Goal: Information Seeking & Learning: Learn about a topic

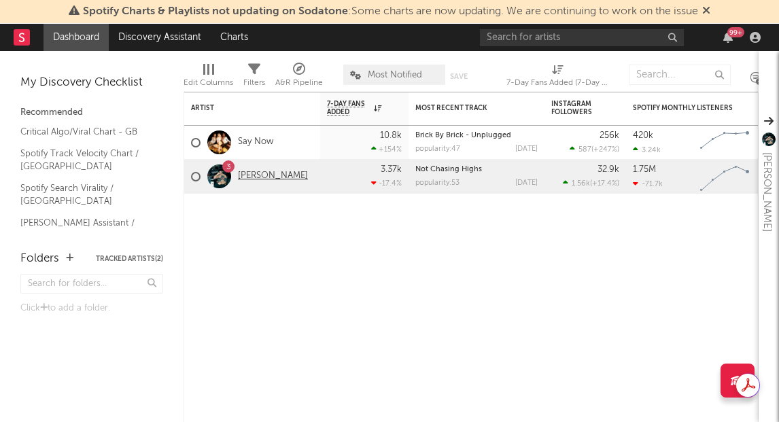
click at [246, 177] on link "[PERSON_NAME]" at bounding box center [273, 177] width 70 height 12
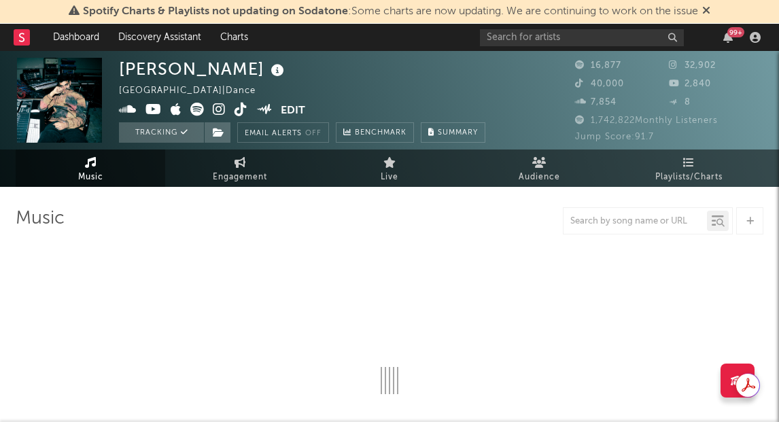
select select "6m"
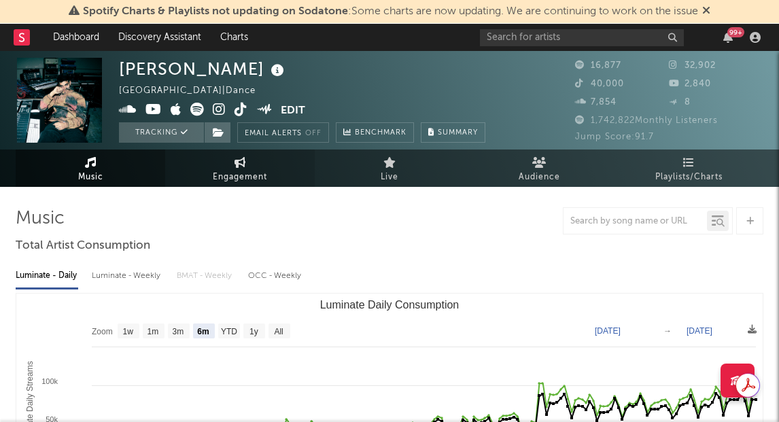
click at [228, 172] on span "Engagement" at bounding box center [240, 177] width 54 height 16
select select "1w"
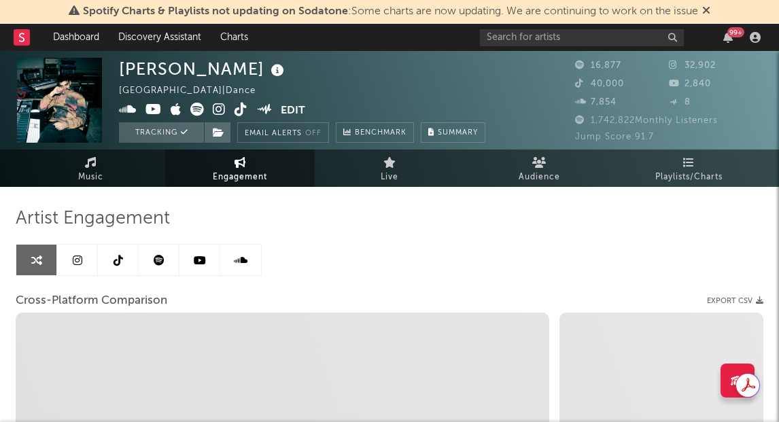
select select "1m"
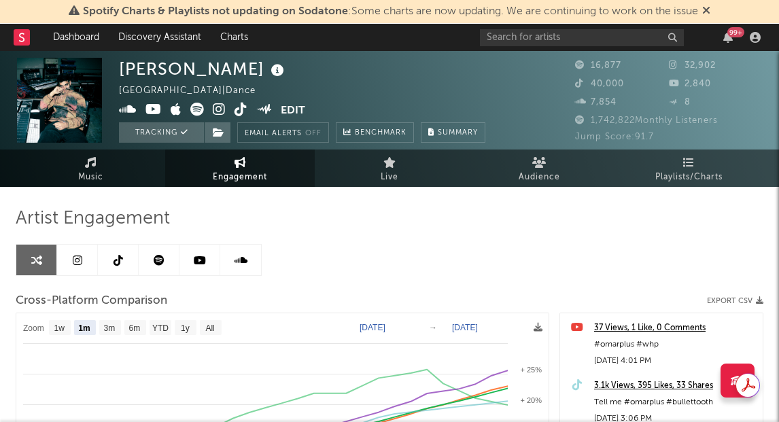
click at [71, 267] on link at bounding box center [77, 260] width 41 height 31
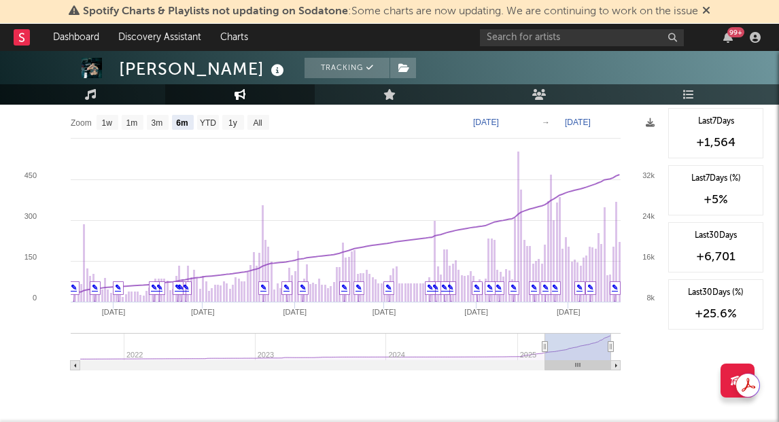
scroll to position [1554, 0]
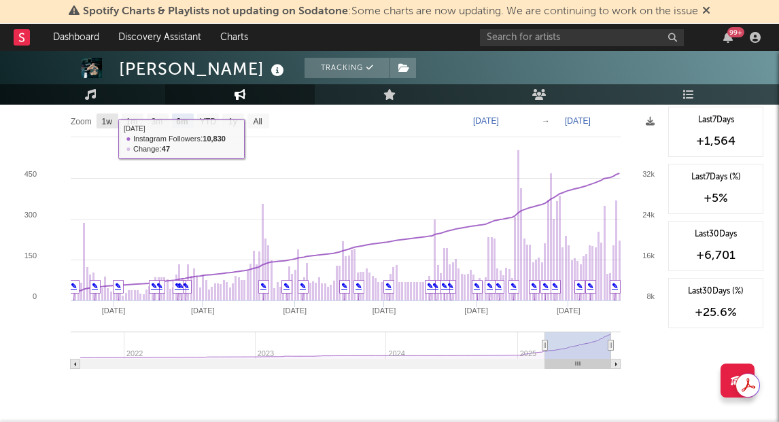
click at [109, 122] on text "1w" at bounding box center [107, 122] width 11 height 10
select select "1w"
type input "[DATE]"
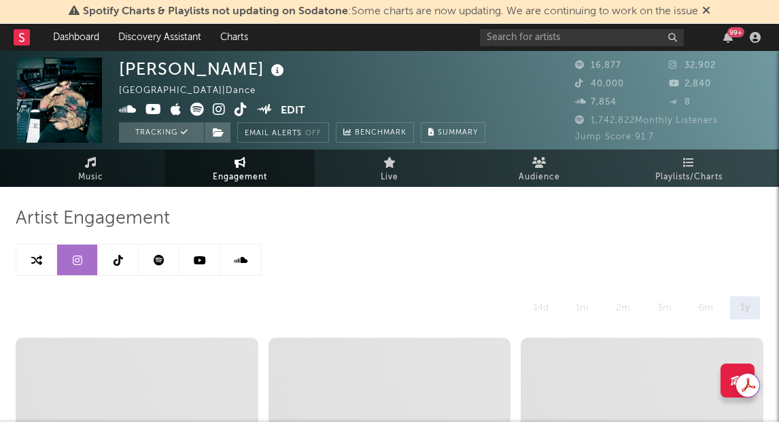
scroll to position [0, 0]
click at [125, 266] on link at bounding box center [118, 260] width 41 height 31
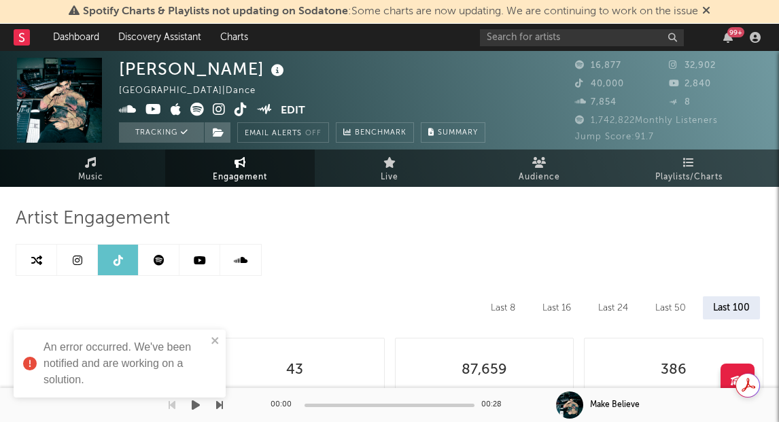
select select "6m"
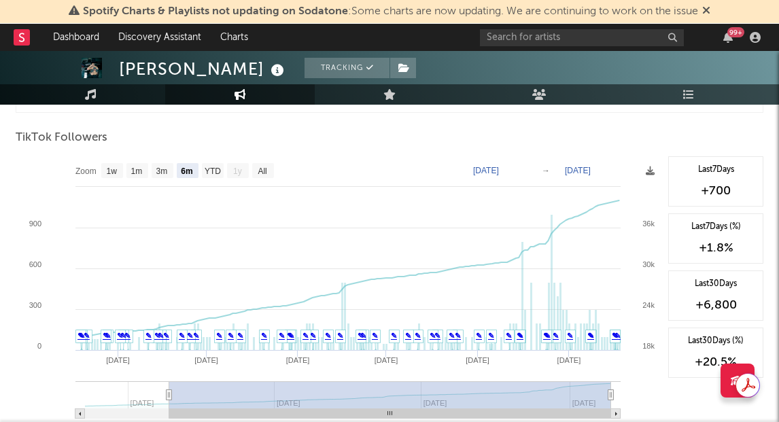
scroll to position [1294, 0]
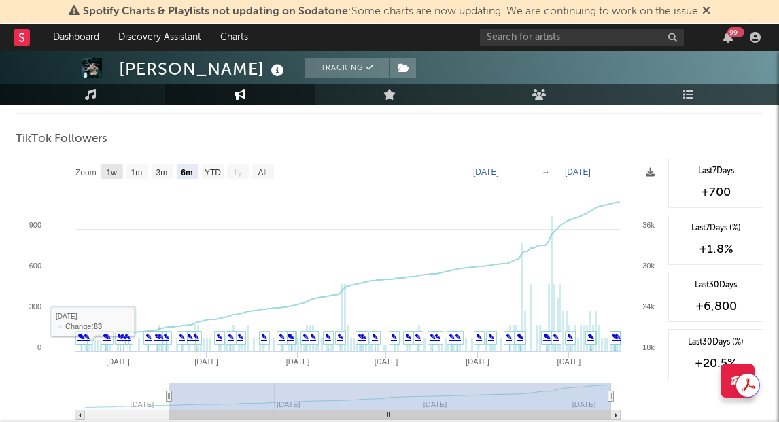
click at [114, 174] on text "1w" at bounding box center [112, 173] width 11 height 10
select select "1w"
type input "[DATE]"
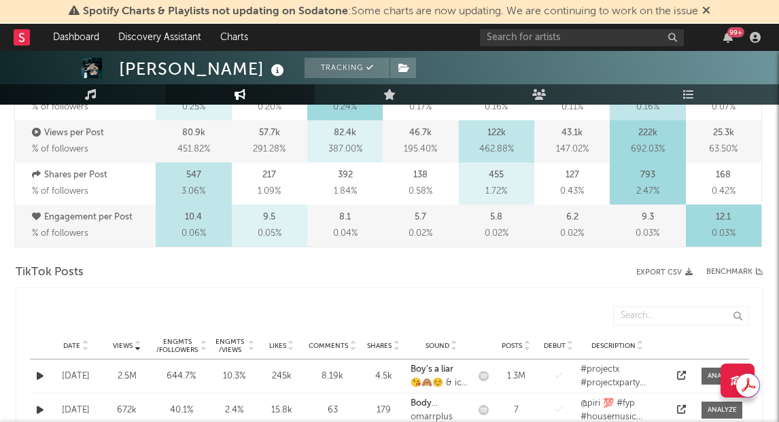
scroll to position [0, 0]
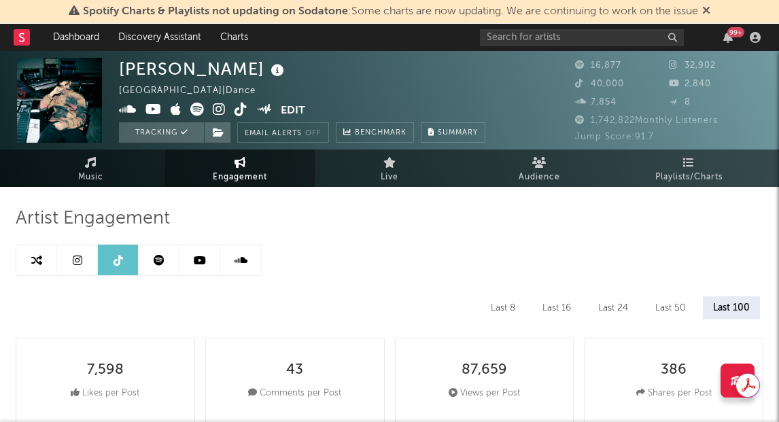
click at [206, 267] on link at bounding box center [199, 260] width 41 height 31
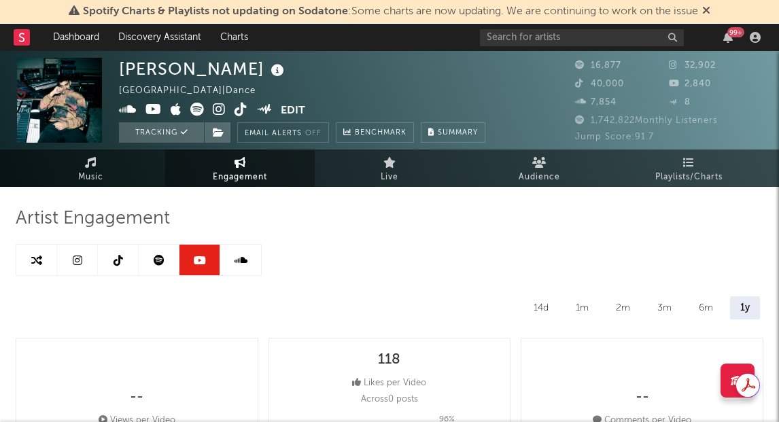
select select "6m"
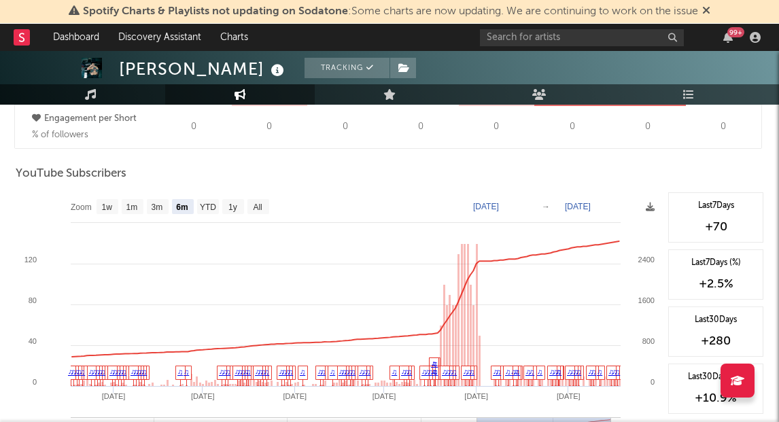
scroll to position [1057, 0]
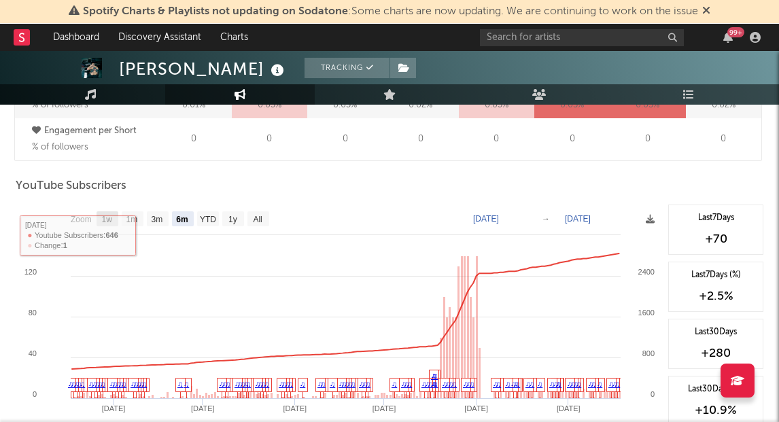
click at [111, 215] on text "1w" at bounding box center [107, 220] width 11 height 10
select select "1w"
type input "[DATE]"
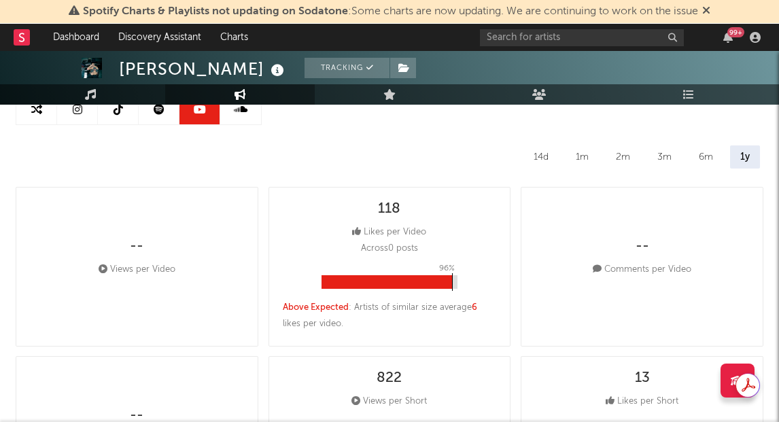
scroll to position [0, 0]
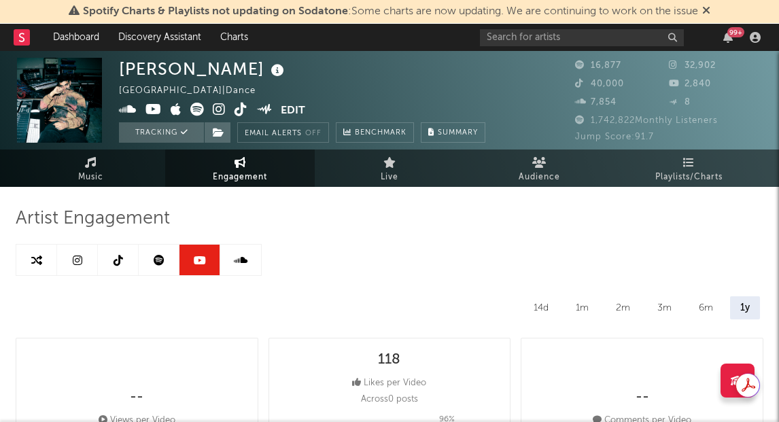
click at [170, 265] on link at bounding box center [159, 260] width 41 height 31
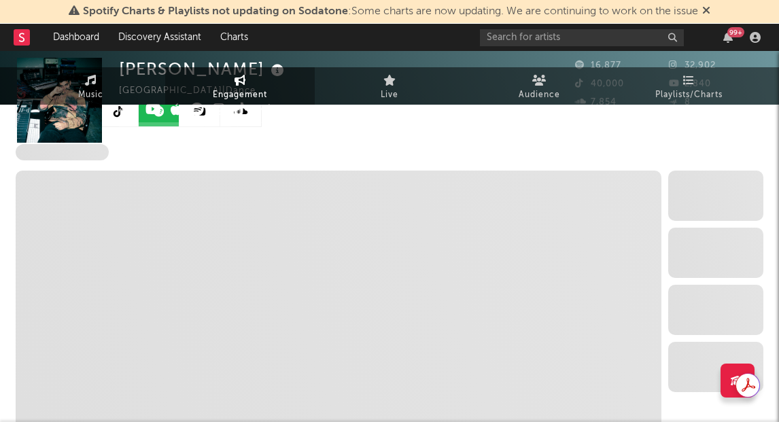
select select "6m"
select select "1w"
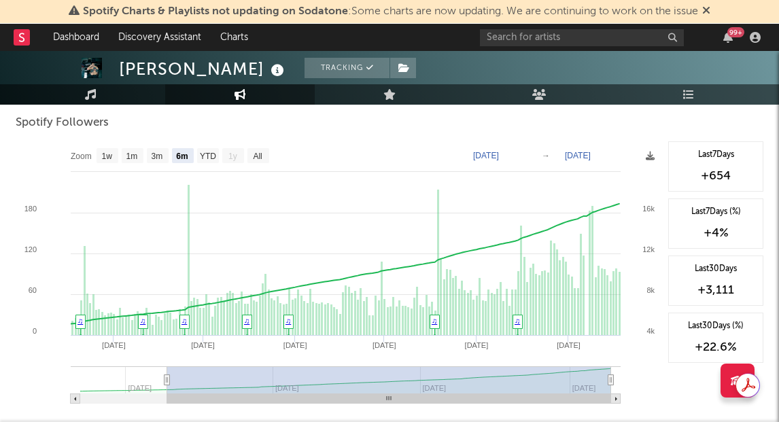
scroll to position [181, 0]
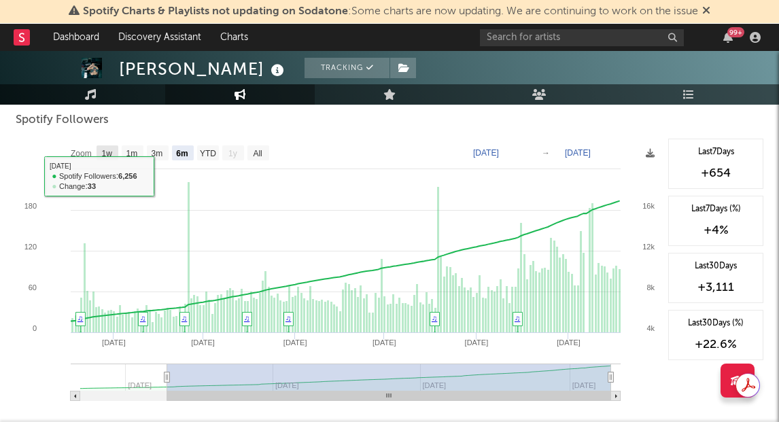
click at [113, 153] on rect at bounding box center [107, 152] width 22 height 15
select select "1w"
type input "[DATE]"
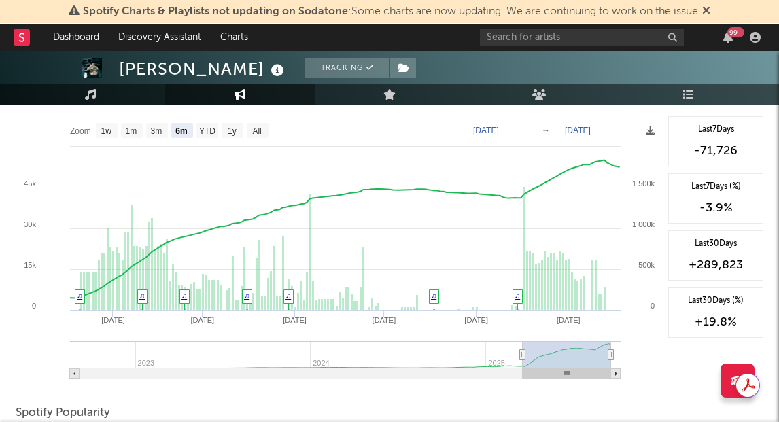
scroll to position [512, 0]
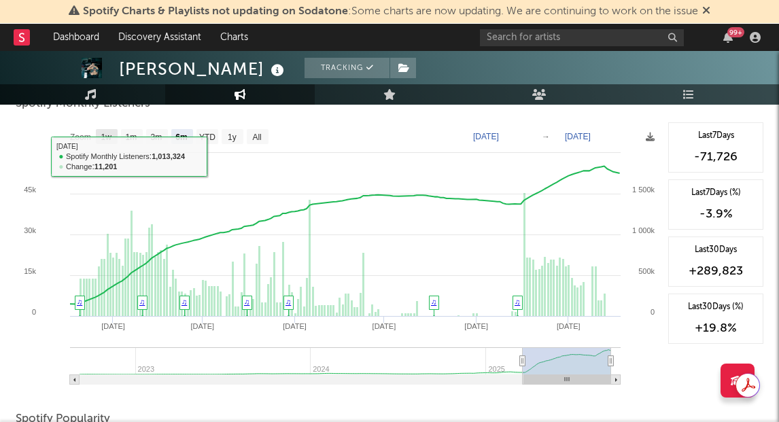
click at [105, 132] on text "1w" at bounding box center [106, 137] width 11 height 10
select select "1w"
type input "[DATE]"
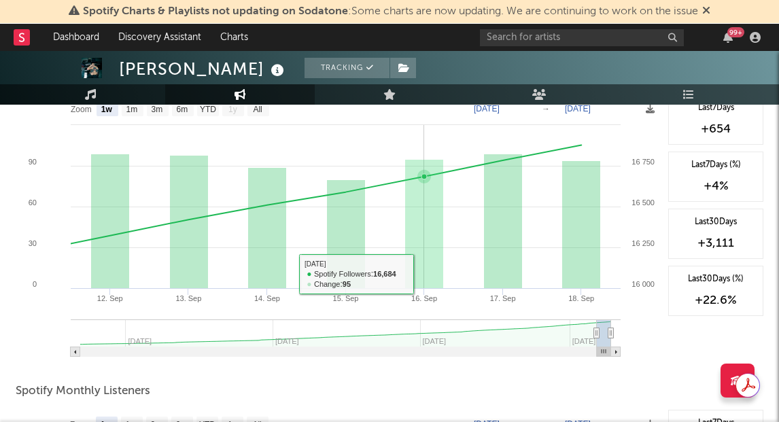
scroll to position [0, 0]
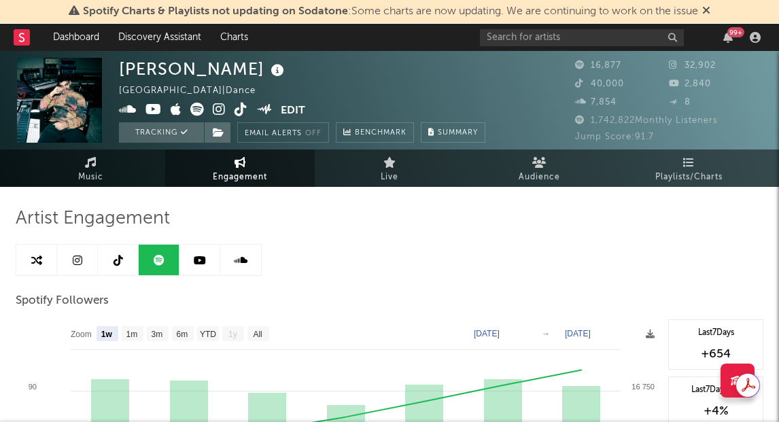
click at [243, 259] on icon at bounding box center [241, 260] width 14 height 11
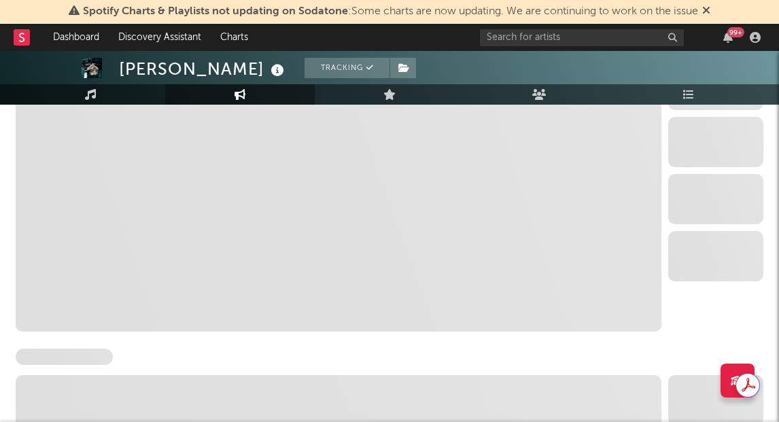
select select "6m"
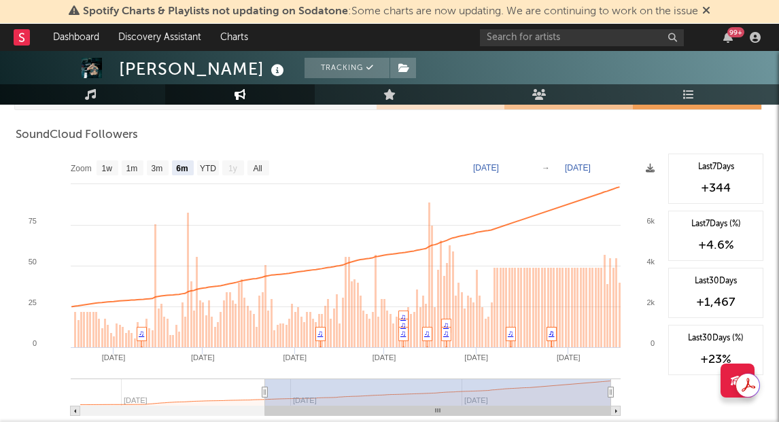
scroll to position [792, 0]
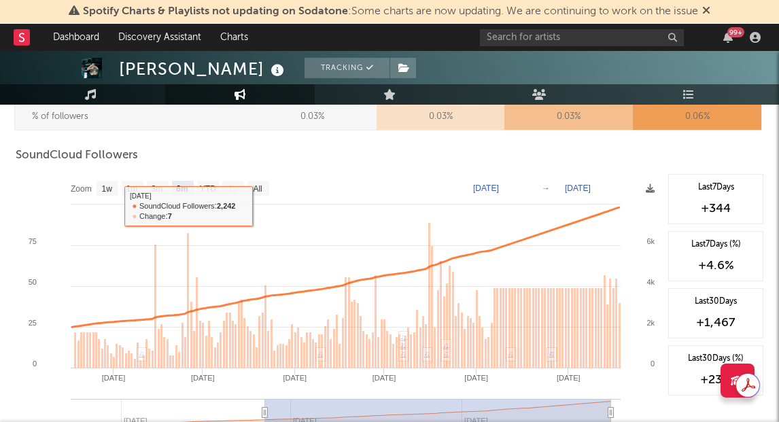
click at [109, 190] on text "1w" at bounding box center [107, 189] width 11 height 10
select select "1w"
type input "[DATE]"
